Goal: Information Seeking & Learning: Understand process/instructions

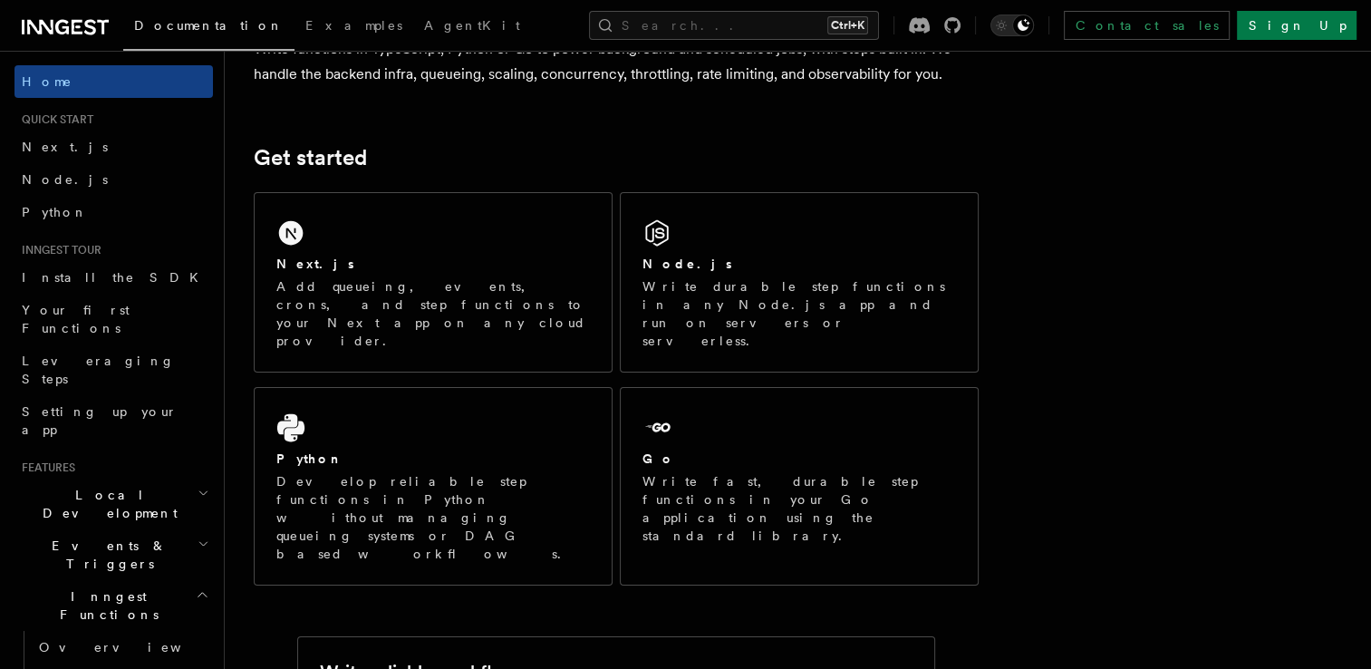
scroll to position [184, 0]
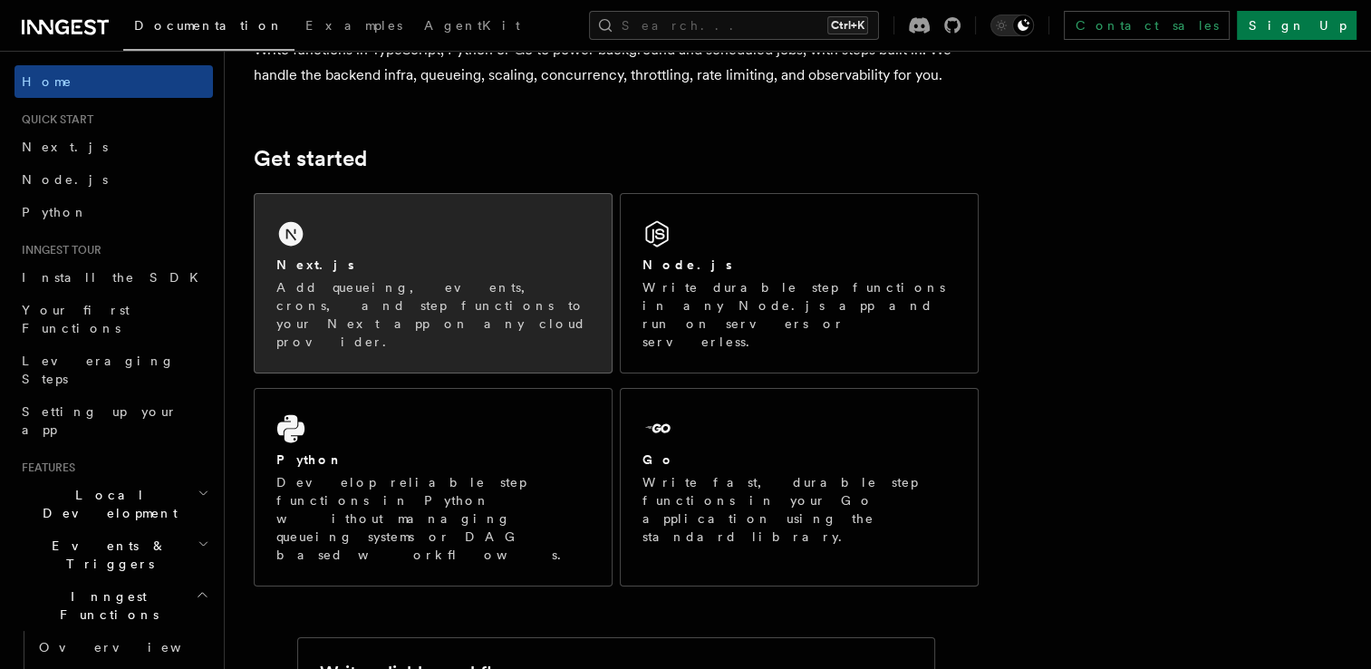
click at [465, 265] on div "Next.js" at bounding box center [433, 265] width 314 height 19
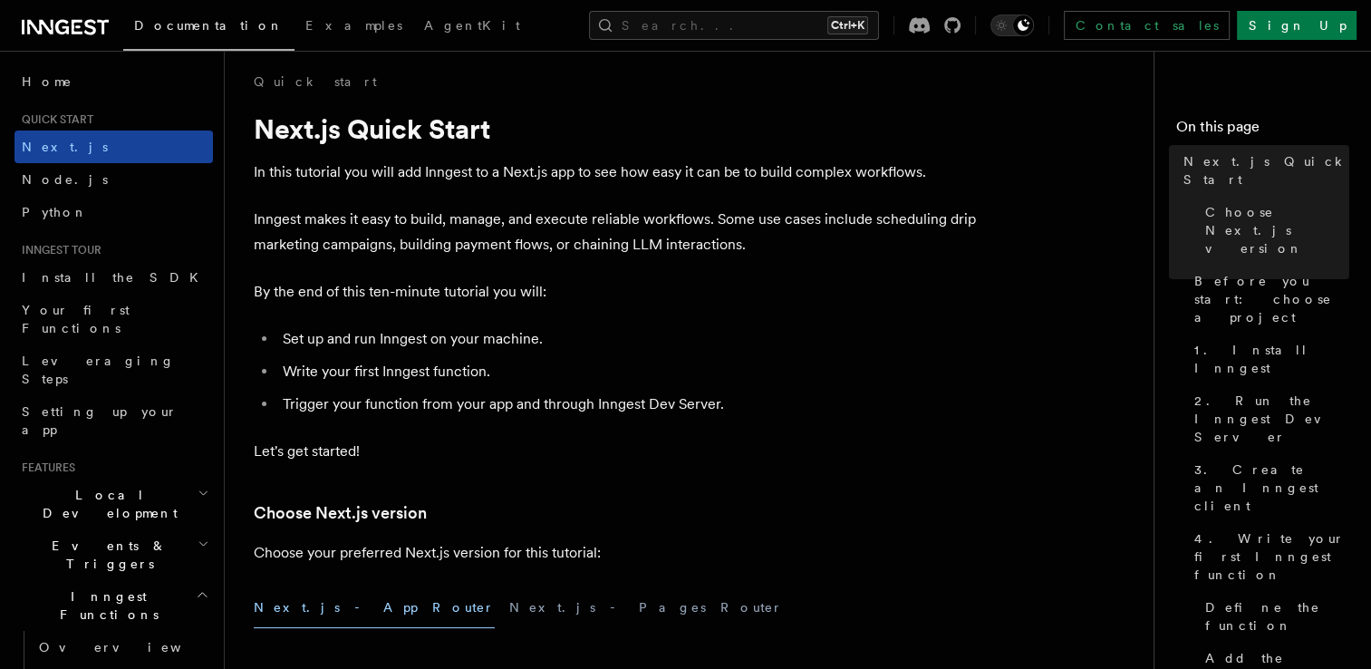
scroll to position [7, 0]
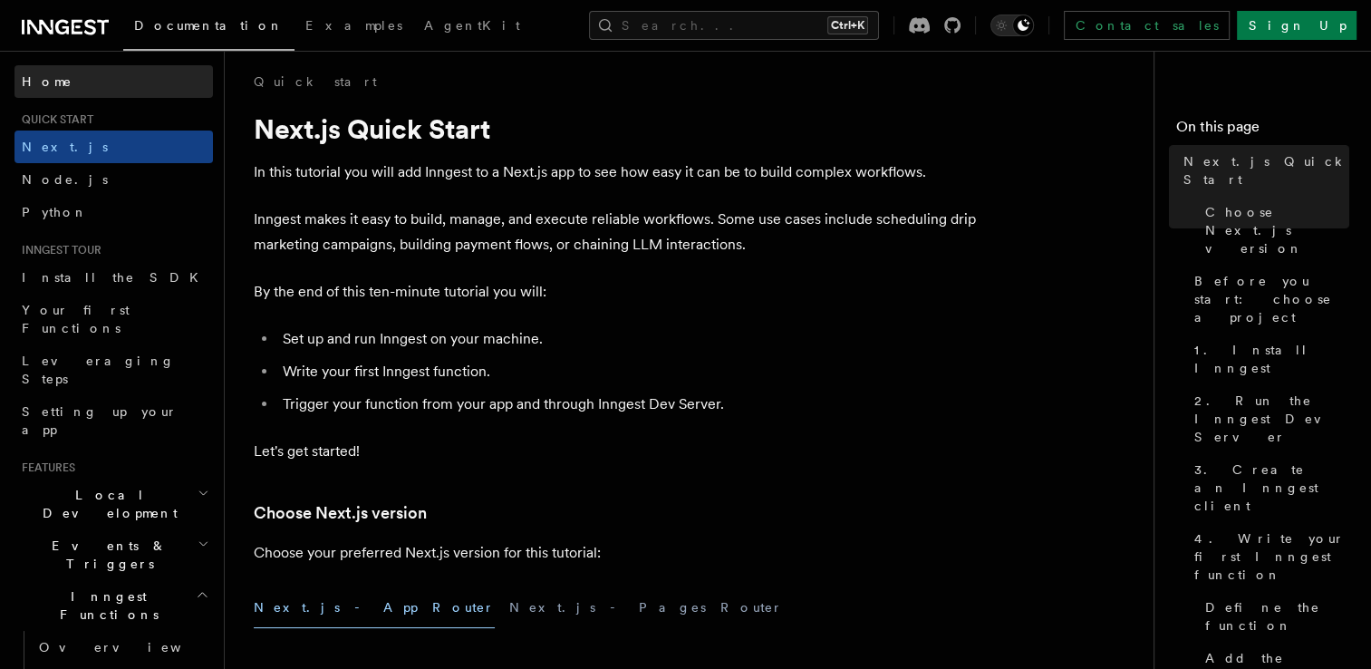
click at [58, 81] on link "Home" at bounding box center [114, 81] width 199 height 33
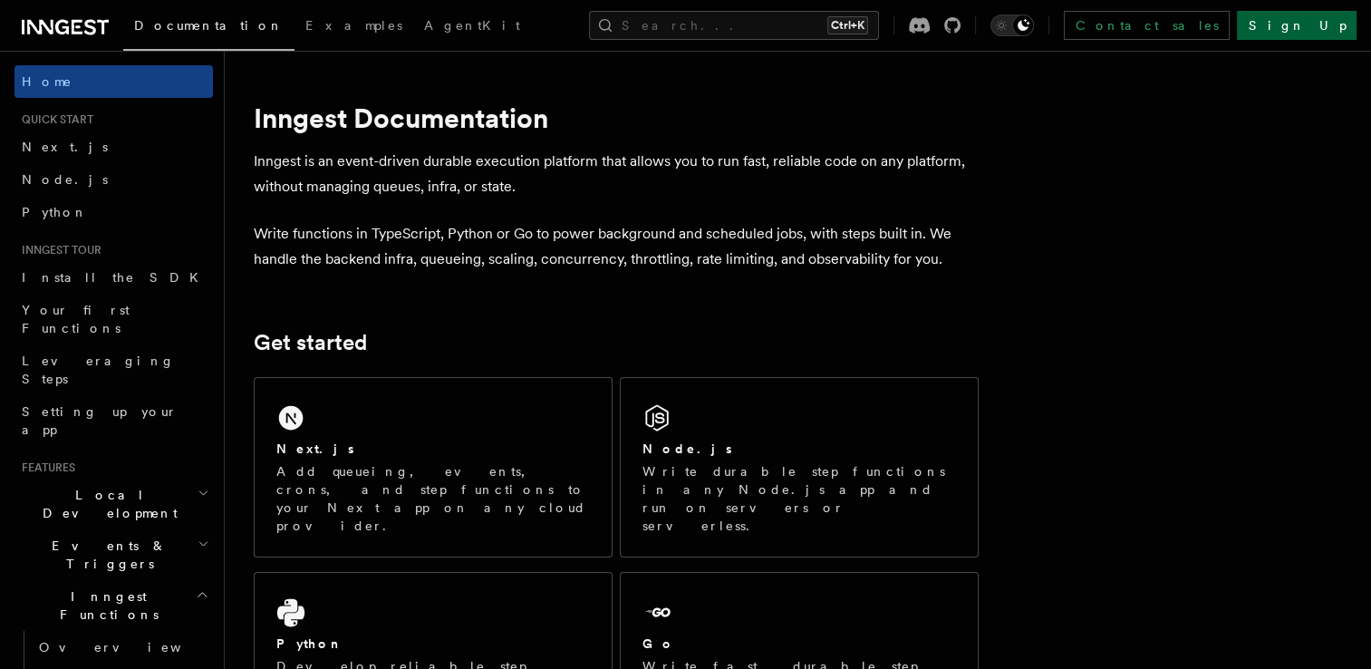
click at [1329, 21] on link "Sign Up" at bounding box center [1297, 25] width 120 height 29
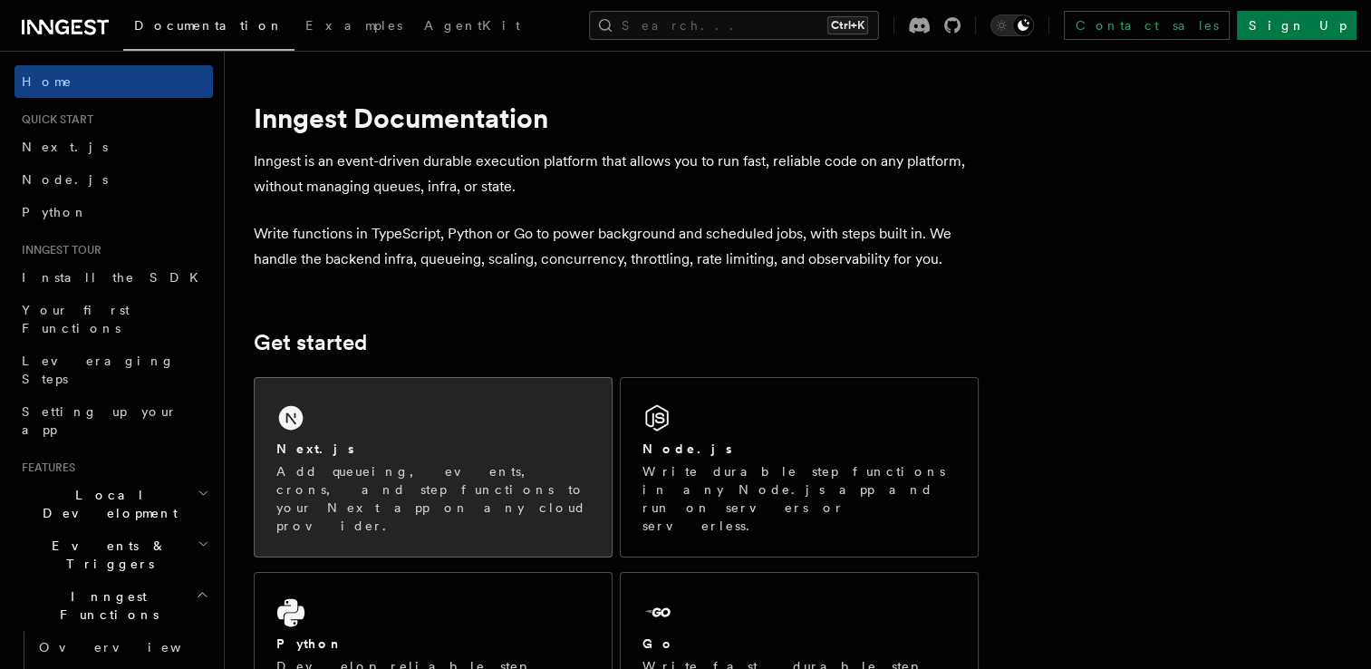
click at [325, 424] on div "Next.js Add queueing, events, crons, and step functions to your Next app on any…" at bounding box center [433, 467] width 357 height 179
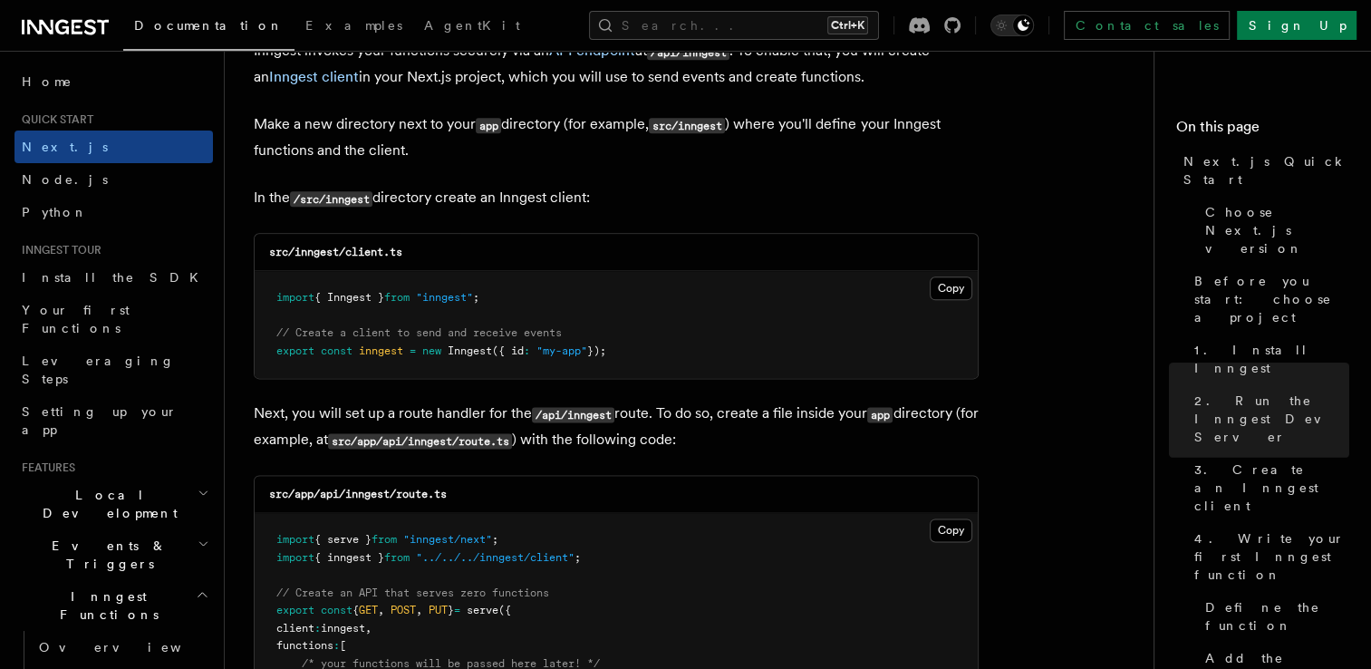
scroll to position [2214, 0]
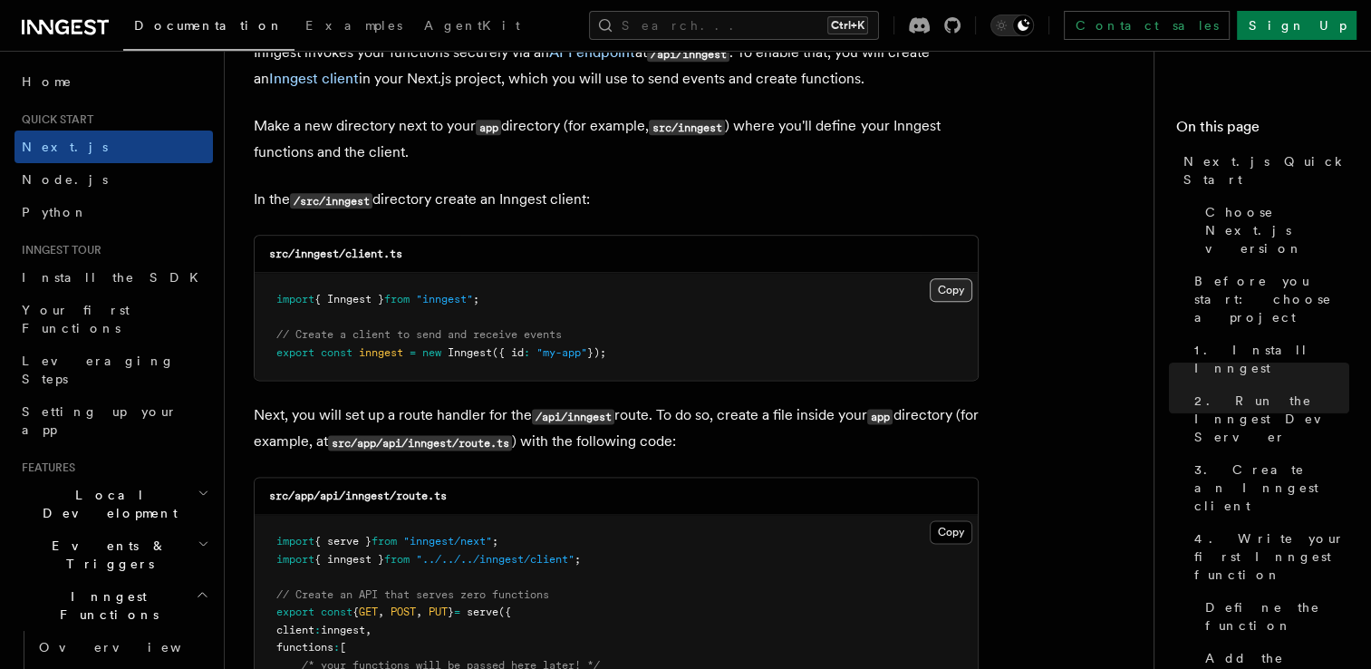
click at [951, 288] on button "Copy Copied" at bounding box center [951, 290] width 43 height 24
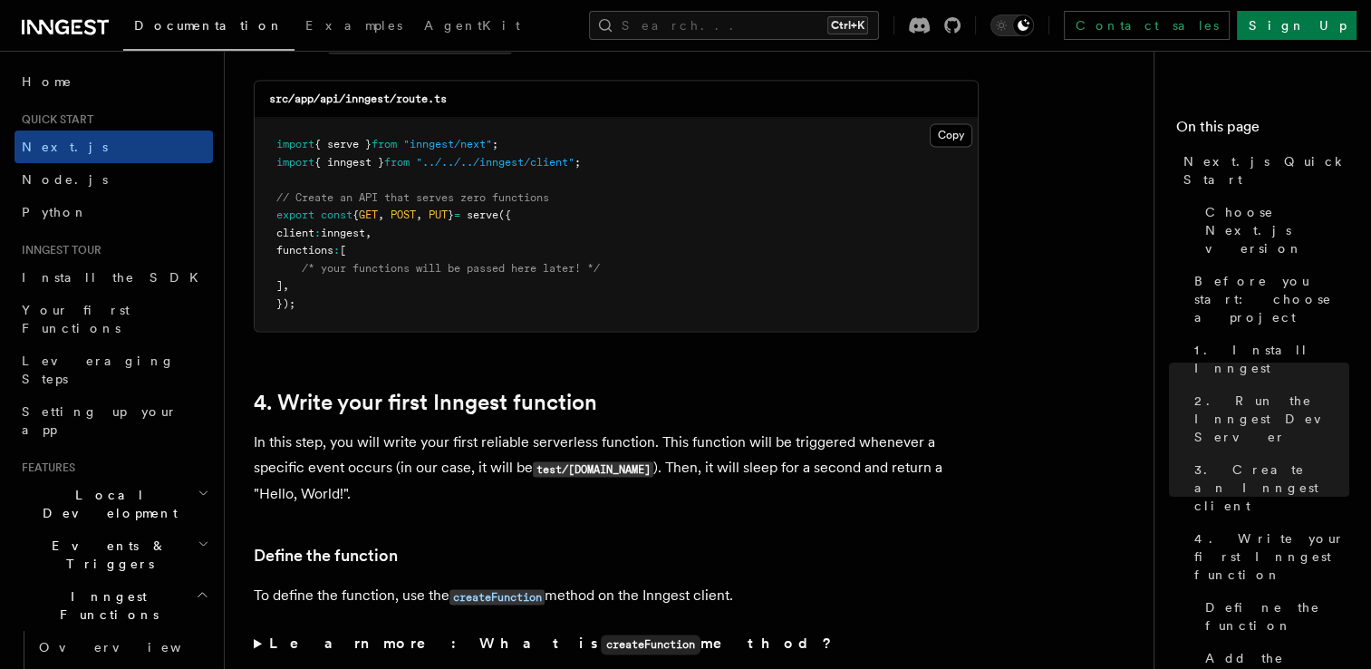
scroll to position [2612, 0]
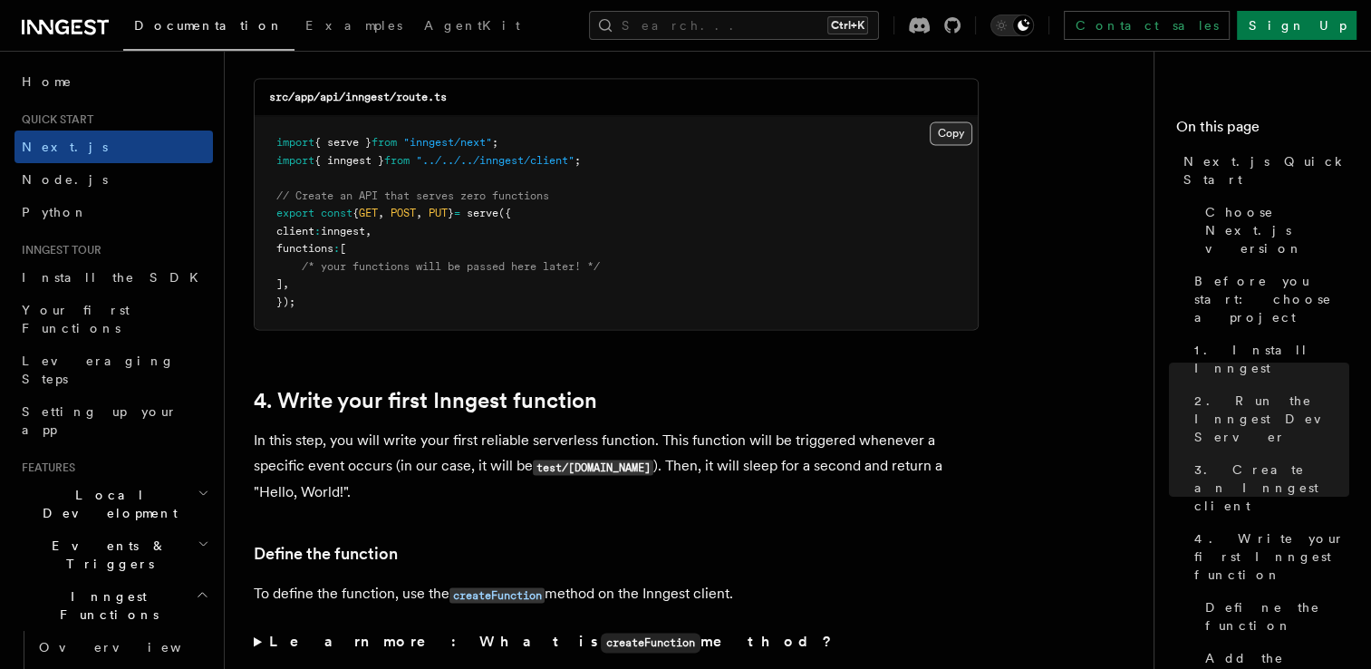
click at [947, 132] on button "Copy Copied" at bounding box center [951, 133] width 43 height 24
